Goal: Find contact information: Find contact information

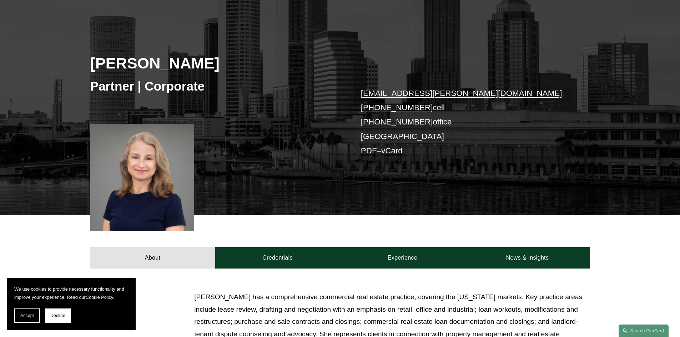
scroll to position [71, 0]
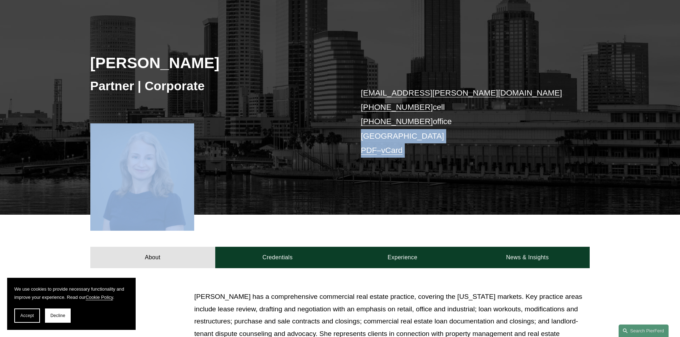
drag, startPoint x: 147, startPoint y: 164, endPoint x: 884, endPoint y: 136, distance: 737.9
click at [679, 136] on html "We use cookies to provide necessary functionality and improve your experience. …" at bounding box center [340, 272] width 680 height 687
drag, startPoint x: 123, startPoint y: 167, endPoint x: 351, endPoint y: 158, distance: 228.1
click at [351, 158] on div "Lauren Parsons Langham Partner | Corporate lauren.langham@pierferd.com +1.904.6…" at bounding box center [340, 113] width 680 height 204
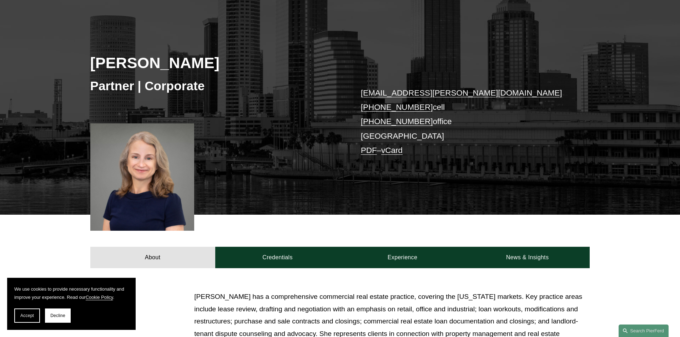
click at [146, 174] on div at bounding box center [142, 176] width 104 height 107
click at [17, 318] on button "Accept" at bounding box center [27, 316] width 26 height 14
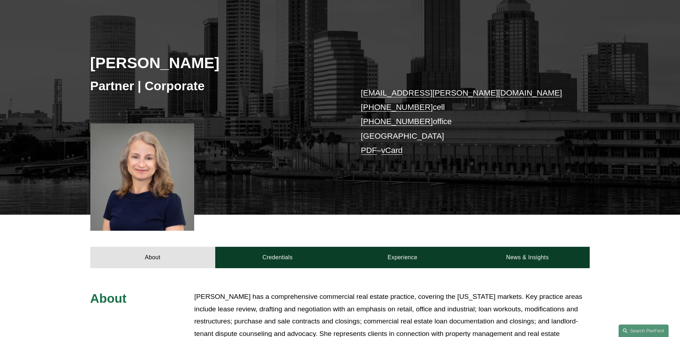
click at [143, 204] on div at bounding box center [142, 176] width 104 height 107
drag, startPoint x: 149, startPoint y: 192, endPoint x: 446, endPoint y: 218, distance: 297.6
click at [454, 222] on article "Lauren Parsons Langham Partner | Corporate lauren.langham@pierferd.com +1.904.6…" at bounding box center [340, 191] width 680 height 524
click at [373, 200] on div "Lauren Parsons Langham Partner | Corporate lauren.langham@pierferd.com +1.904.6…" at bounding box center [340, 113] width 680 height 204
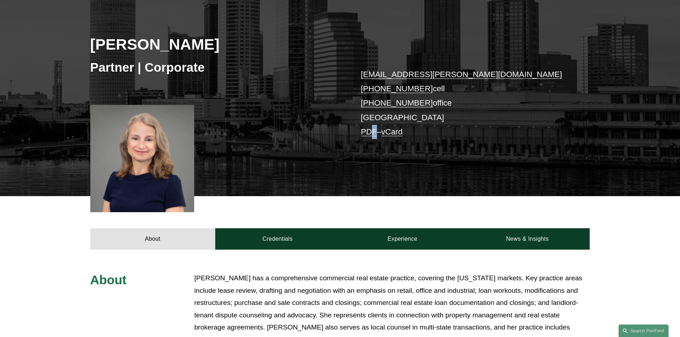
scroll to position [107, 0]
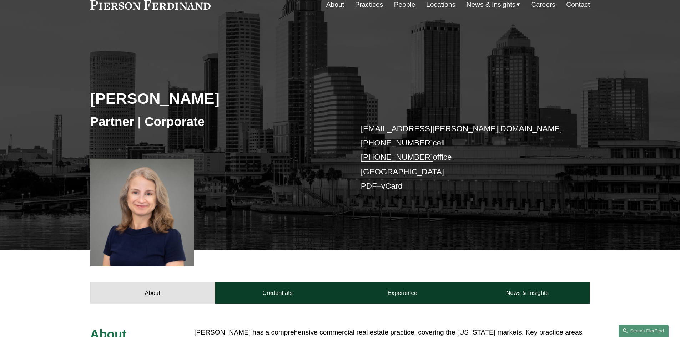
click at [437, 188] on p "lauren.langham@pierferd.com +1.904.613.8122 cell +1.904.539.9720 office Tampa P…" at bounding box center [465, 158] width 208 height 72
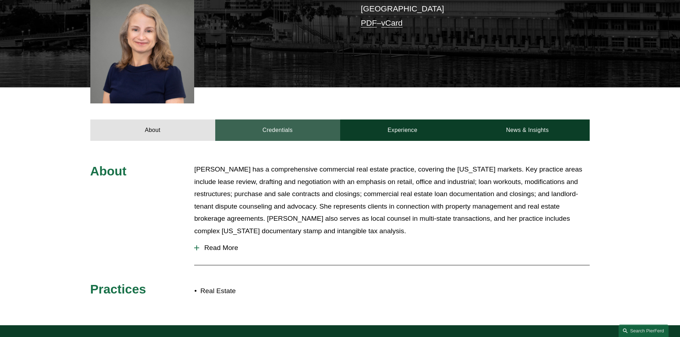
scroll to position [178, 0]
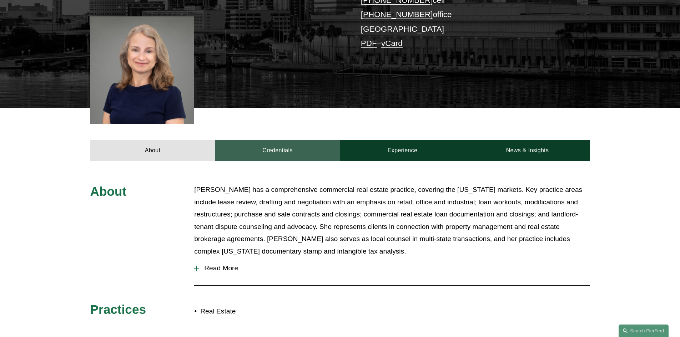
click at [287, 148] on link "Credentials" at bounding box center [277, 150] width 125 height 21
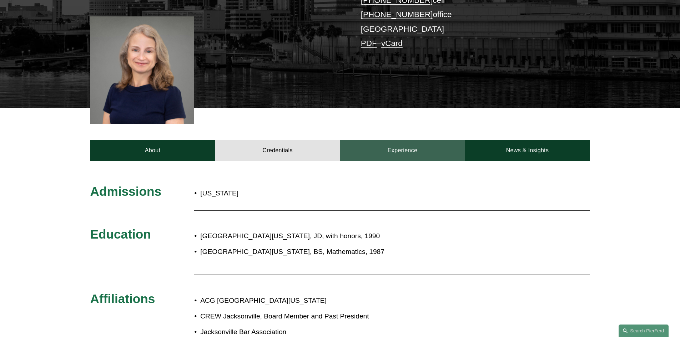
click at [403, 151] on link "Experience" at bounding box center [402, 150] width 125 height 21
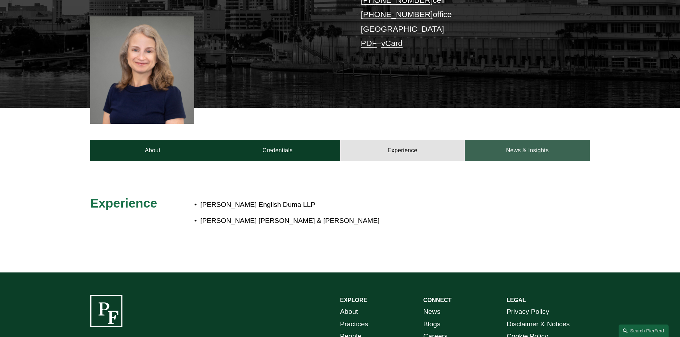
click at [528, 152] on link "News & Insights" at bounding box center [526, 150] width 125 height 21
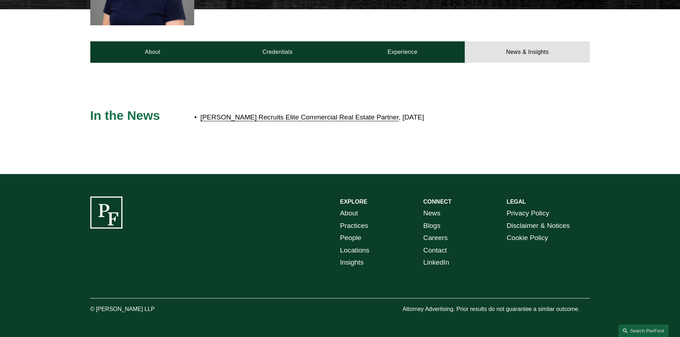
scroll to position [0, 0]
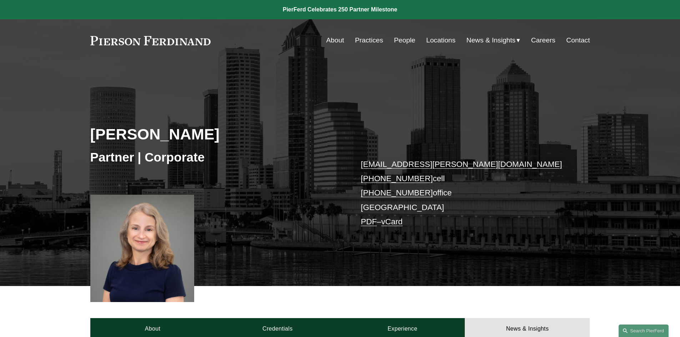
click at [584, 39] on link "Contact" at bounding box center [578, 41] width 24 height 14
